Goal: Transaction & Acquisition: Purchase product/service

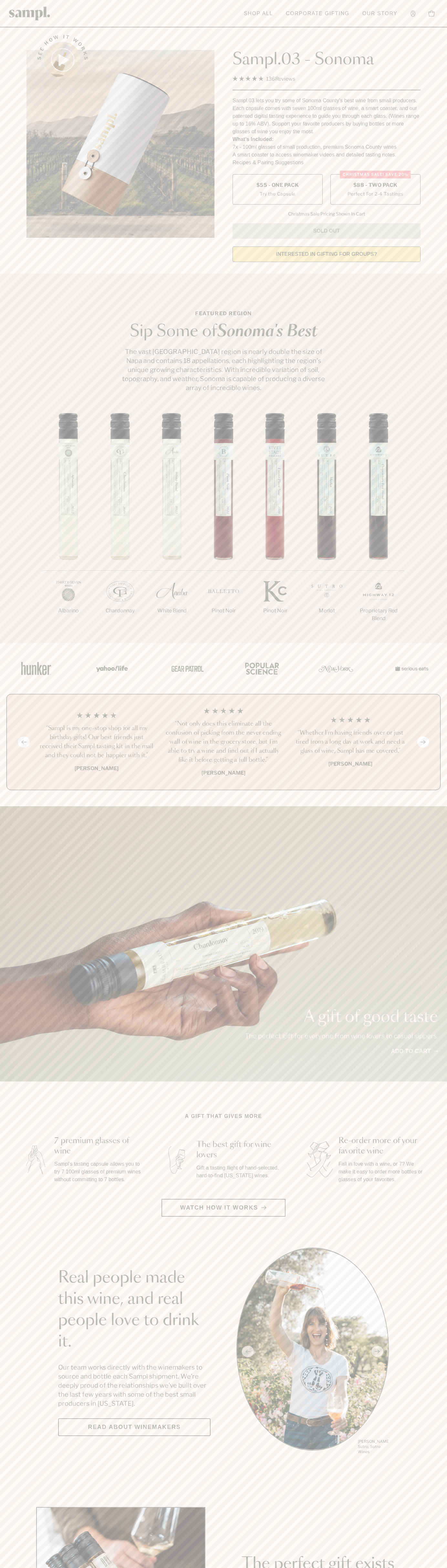
click at [375, 190] on label "Christmas SALE! Save 20% $88 - Two Pack Perfect For 2-4 Tastings" at bounding box center [375, 189] width 90 height 30
click at [96, 743] on h3 "“Sampl is my one-stop shop for all my birthday gifts! Our best friends just rec…" at bounding box center [96, 741] width 116 height 36
click at [38, 10] on img at bounding box center [30, 13] width 41 height 14
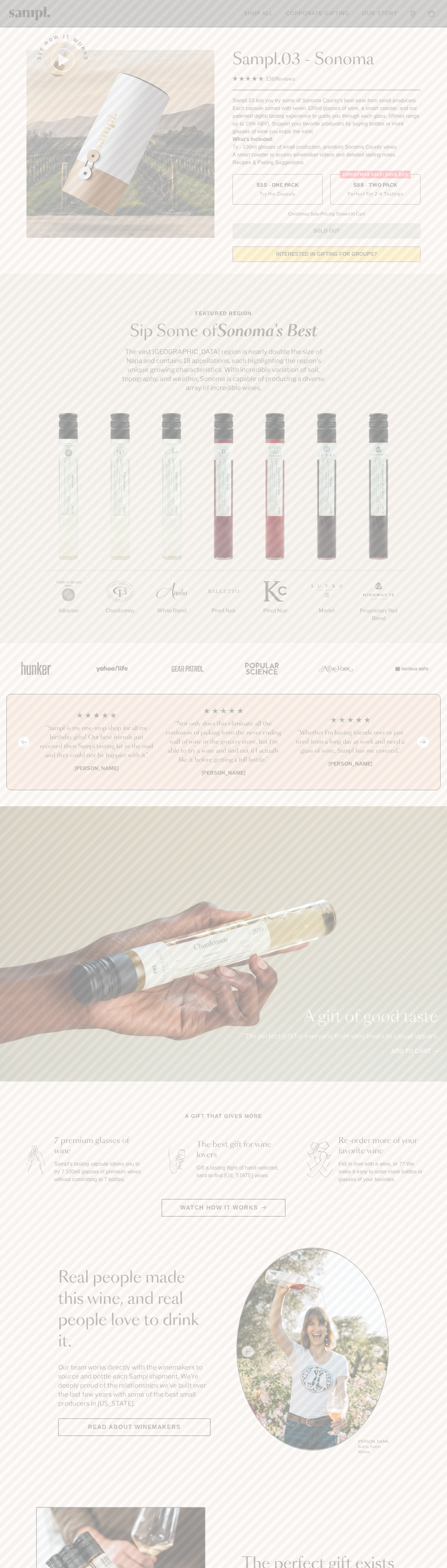
click at [436, 523] on div "1/7 Albarino 2/7 Chardonnay 3/7" at bounding box center [224, 528] width 447 height 230
click at [53, 1567] on html "Skip to main content Toggle navigation menu Shop All Corporate Gifting Our Stor…" at bounding box center [224, 1298] width 447 height 2596
click at [20, 105] on section "See how it works Sampl.03 - Sonoma 4.9 Rated 4.9 out of 5 stars 136 Reviews Cli…" at bounding box center [224, 146] width 447 height 241
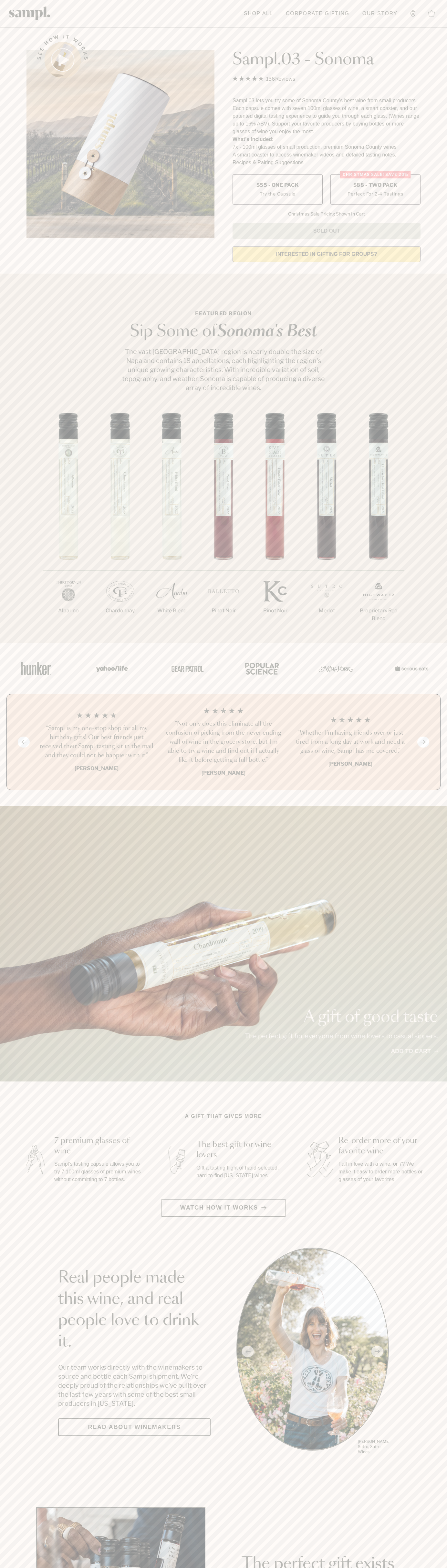
click at [375, 190] on label "Christmas SALE! Save 20% $88 - Two Pack Perfect For 2-4 Tastings" at bounding box center [375, 189] width 90 height 30
click at [96, 743] on h3 "“Sampl is my one-stop shop for all my birthday gifts! Our best friends just rec…" at bounding box center [96, 741] width 116 height 36
